Goal: Task Accomplishment & Management: Complete application form

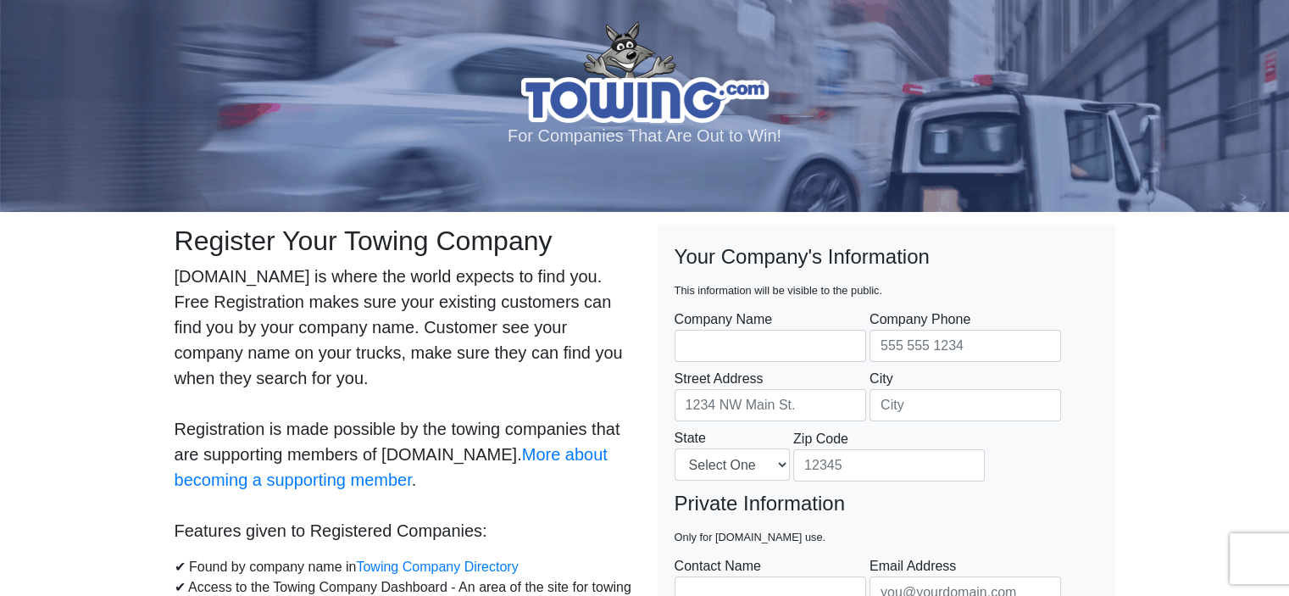
type input "Roadrunner towing llc"
type input "8328064665"
type input "4720 Griggs Rd"
type input "Houston"
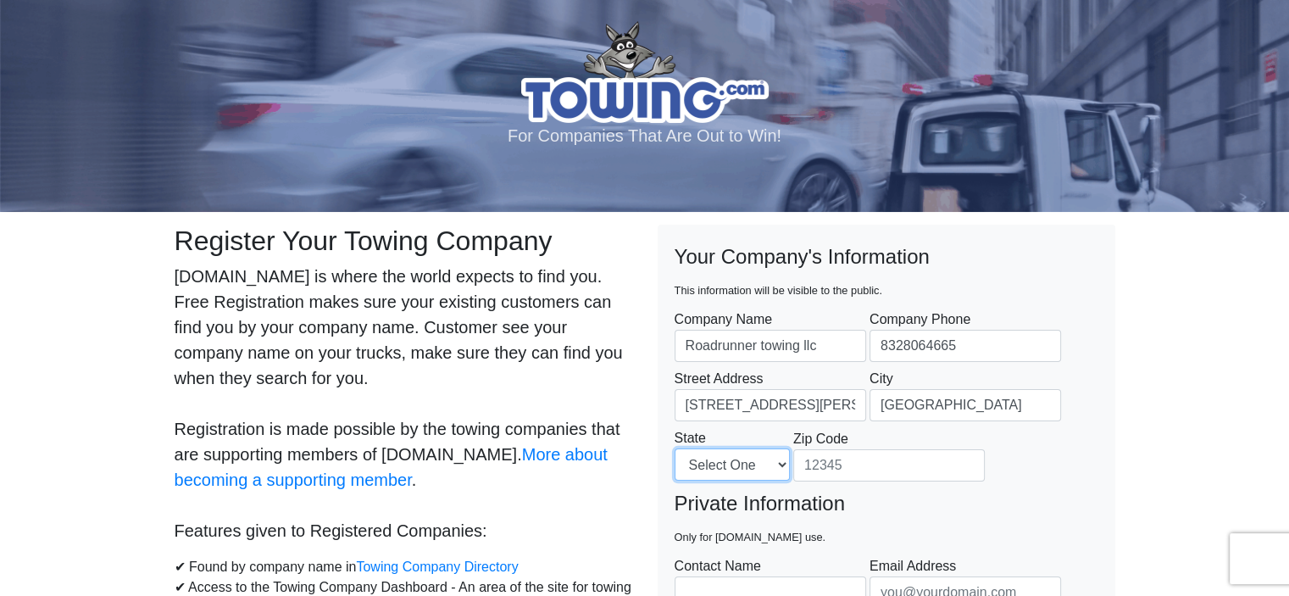
select select "TX"
type input "77021"
type input "issam hussein"
type input "roadrunertowing@gmail.com"
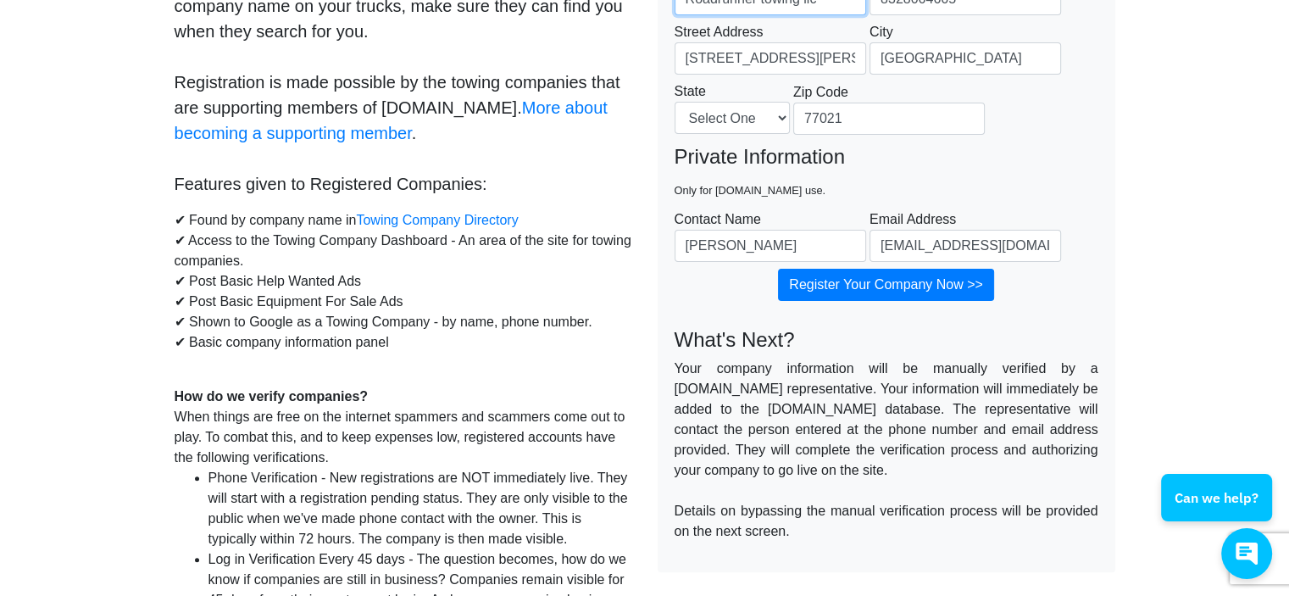
scroll to position [353, 0]
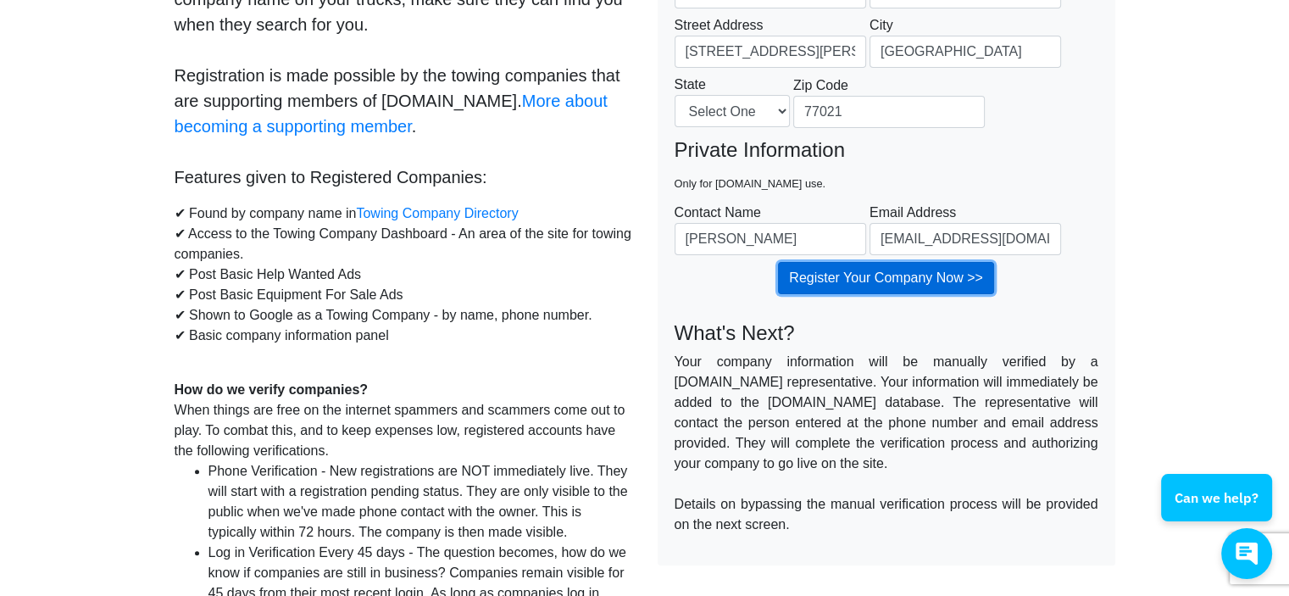
click at [900, 275] on input "Register Your Company Now >>" at bounding box center [886, 278] width 216 height 32
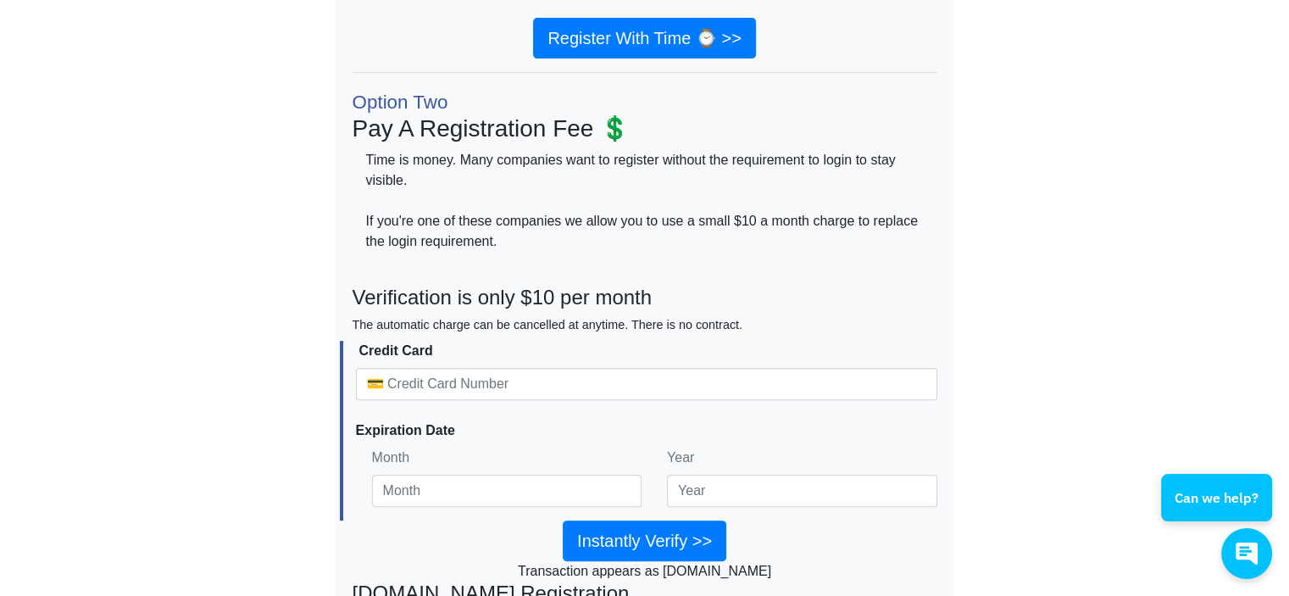
scroll to position [431, 0]
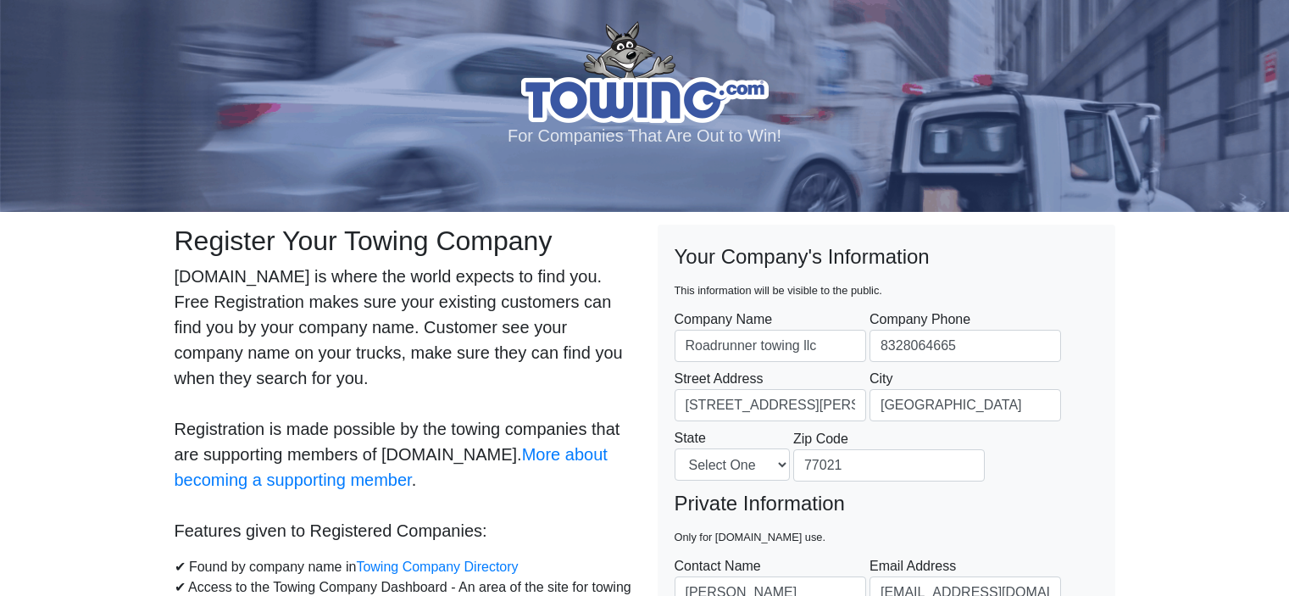
select select "[GEOGRAPHIC_DATA]"
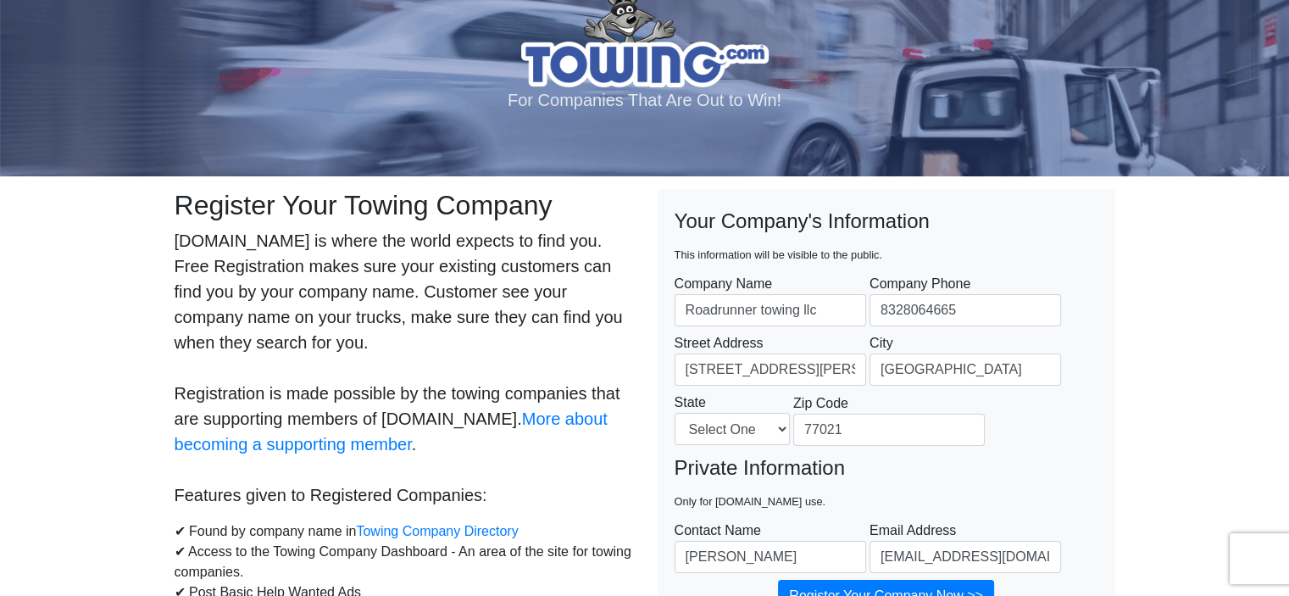
scroll to position [32, 0]
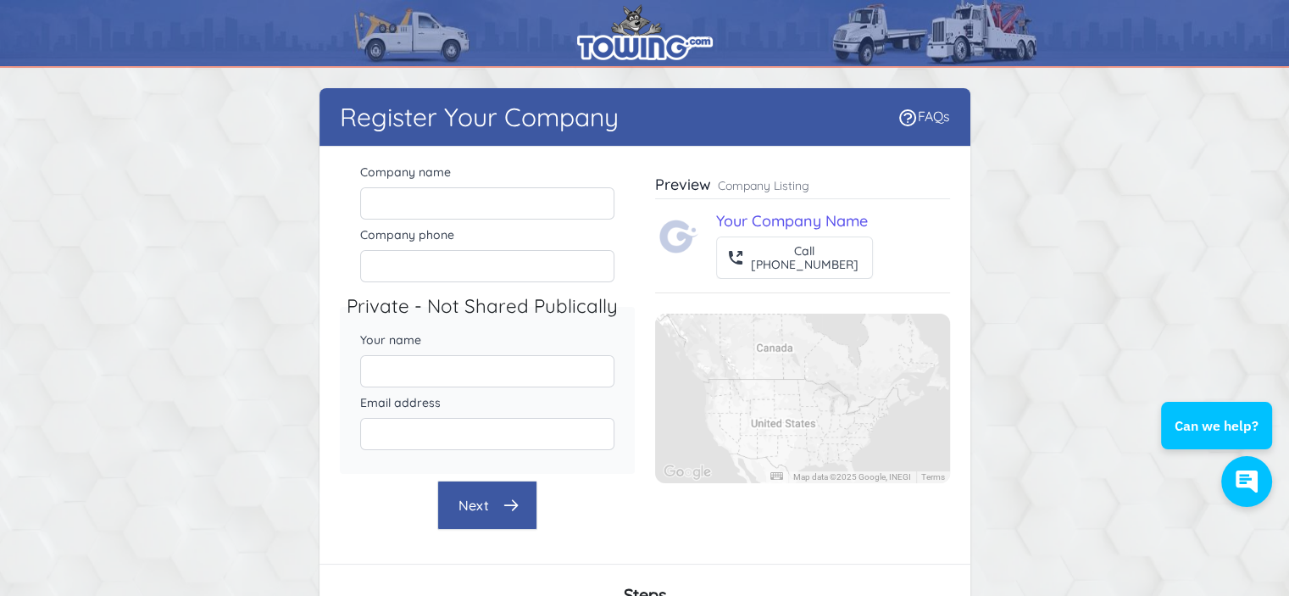
click at [656, 31] on img at bounding box center [645, 32] width 136 height 56
